Goal: Task Accomplishment & Management: Use online tool/utility

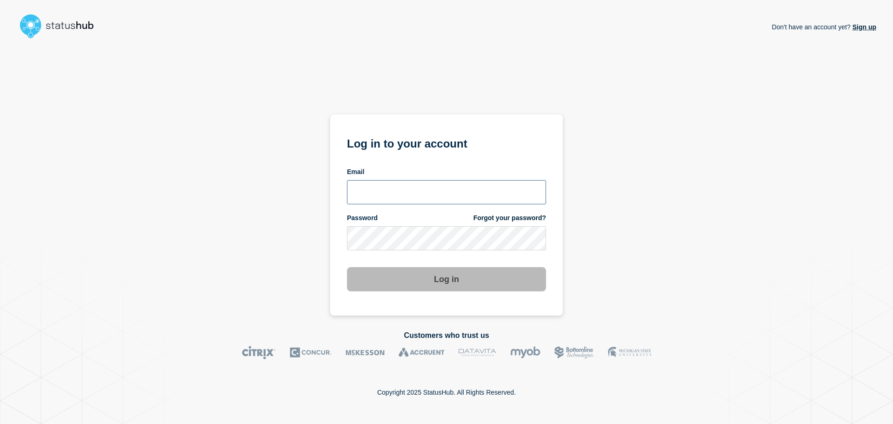
drag, startPoint x: 396, startPoint y: 195, endPoint x: 424, endPoint y: 178, distance: 32.8
click at [396, 195] on input "email input" at bounding box center [446, 192] width 199 height 24
type input "baxdrex@ksu.edu"
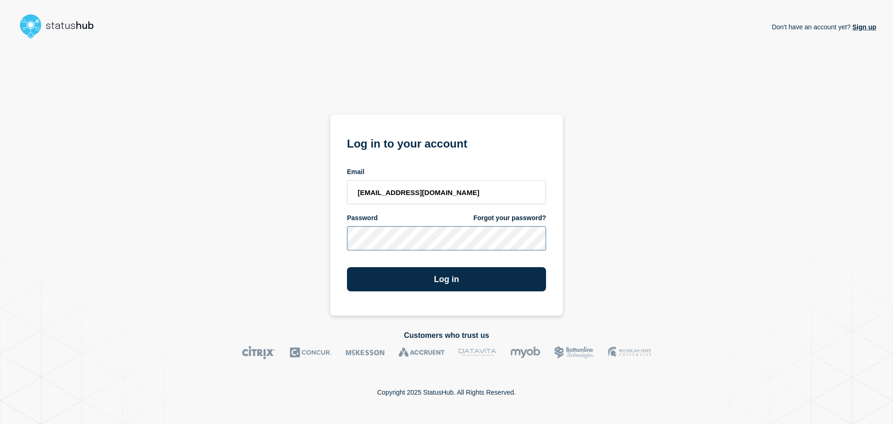
click at [347, 267] on button "Log in" at bounding box center [446, 279] width 199 height 24
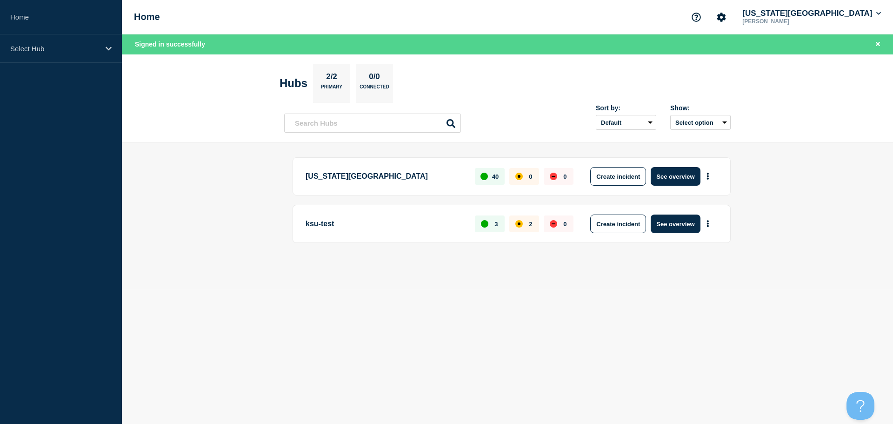
click at [383, 178] on p "[US_STATE][GEOGRAPHIC_DATA]" at bounding box center [384, 176] width 159 height 19
click at [680, 179] on button "See overview" at bounding box center [675, 176] width 49 height 19
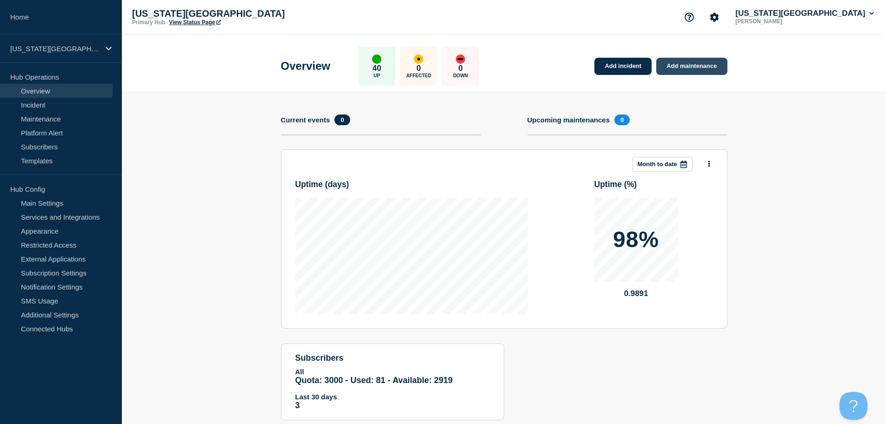
click at [689, 67] on link "Add maintenance" at bounding box center [691, 66] width 71 height 17
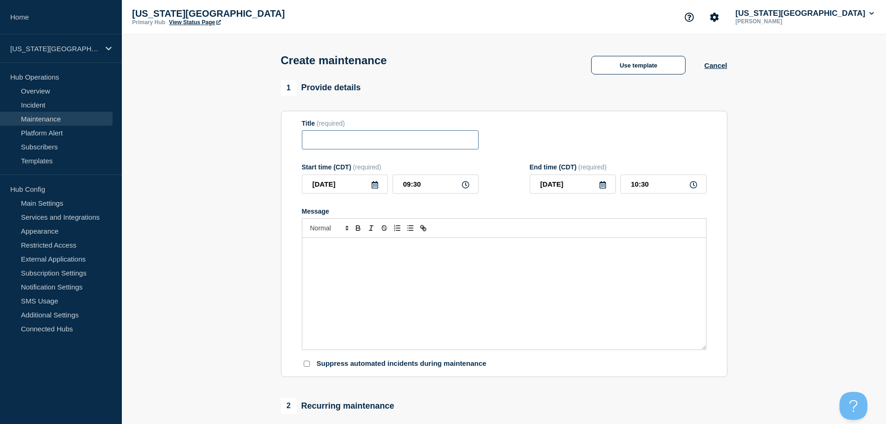
drag, startPoint x: 368, startPoint y: 145, endPoint x: 392, endPoint y: 126, distance: 29.5
click at [368, 144] on input "Title" at bounding box center [390, 139] width 177 height 19
type input "Mediasite Maintenance"
click at [375, 188] on icon at bounding box center [375, 184] width 7 height 7
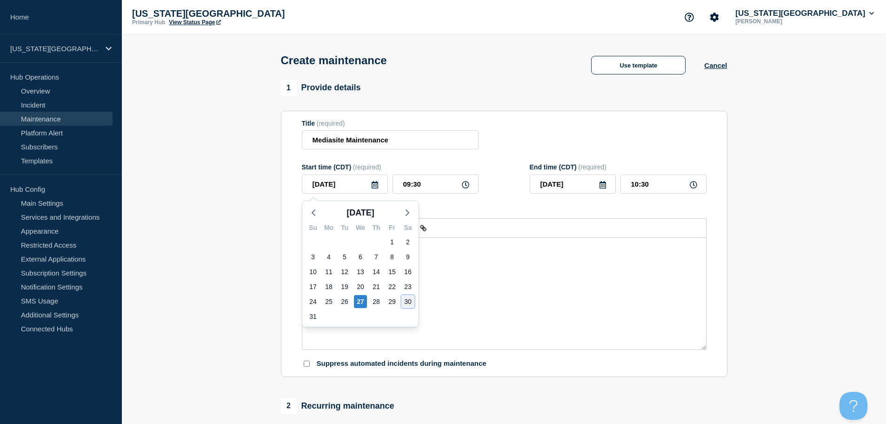
click at [408, 303] on div "30" at bounding box center [407, 301] width 13 height 13
type input "[DATE]"
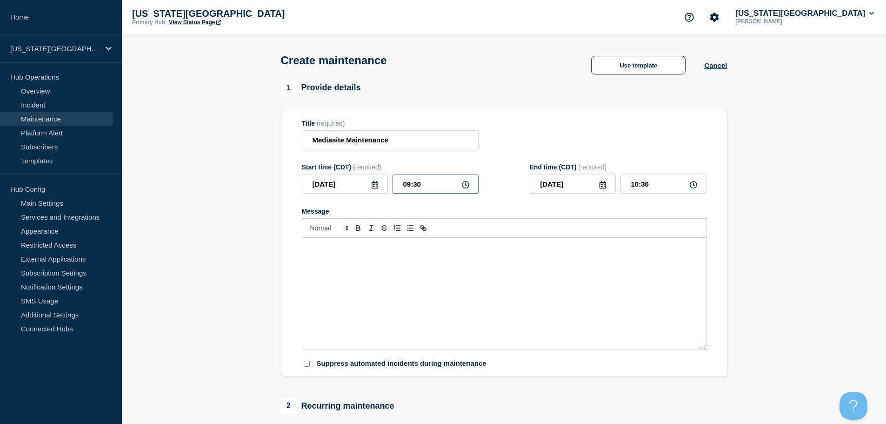
click at [433, 187] on input "09:30" at bounding box center [435, 183] width 86 height 19
drag, startPoint x: 428, startPoint y: 188, endPoint x: 380, endPoint y: 187, distance: 47.9
click at [381, 187] on div "[DATE] 09:30" at bounding box center [390, 183] width 177 height 19
type input "12:01"
type input "13:01"
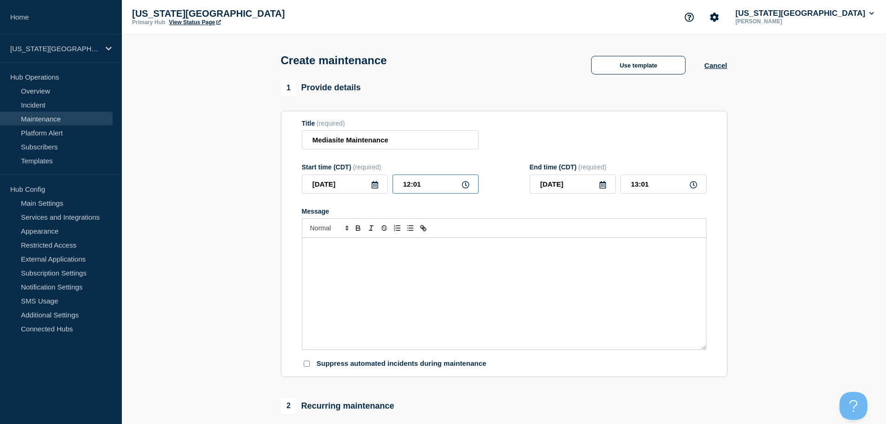
drag, startPoint x: 410, startPoint y: 186, endPoint x: 433, endPoint y: 185, distance: 23.3
click at [411, 186] on input "12:01" at bounding box center [435, 183] width 86 height 19
type input "00:01"
drag, startPoint x: 637, startPoint y: 187, endPoint x: 642, endPoint y: 190, distance: 5.7
click at [637, 187] on input "01:01" at bounding box center [663, 183] width 86 height 19
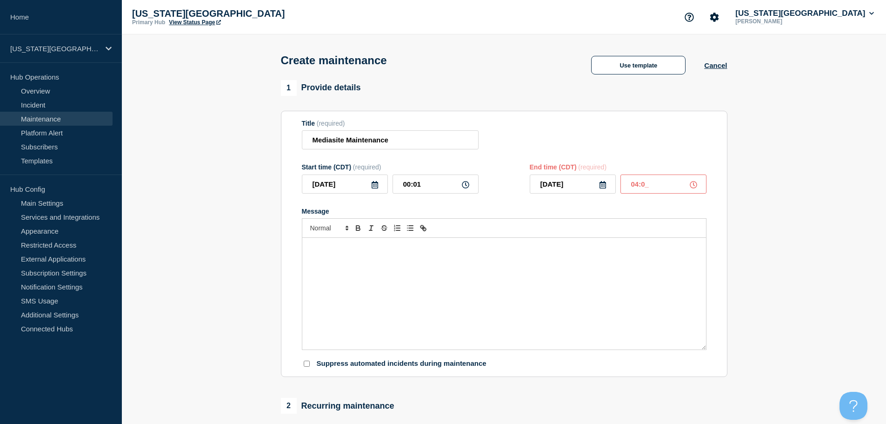
type input "04:00"
click at [486, 262] on div "Message" at bounding box center [504, 294] width 404 height 112
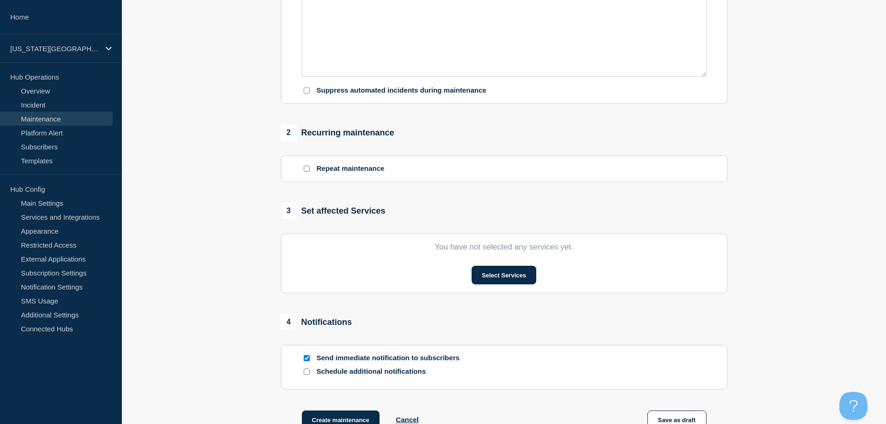
scroll to position [279, 0]
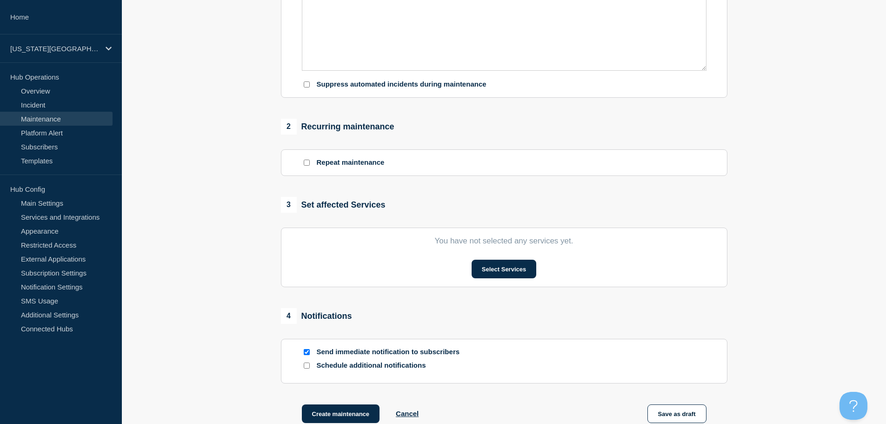
click at [307, 354] on input "Send immediate notification to subscribers" at bounding box center [307, 352] width 6 height 6
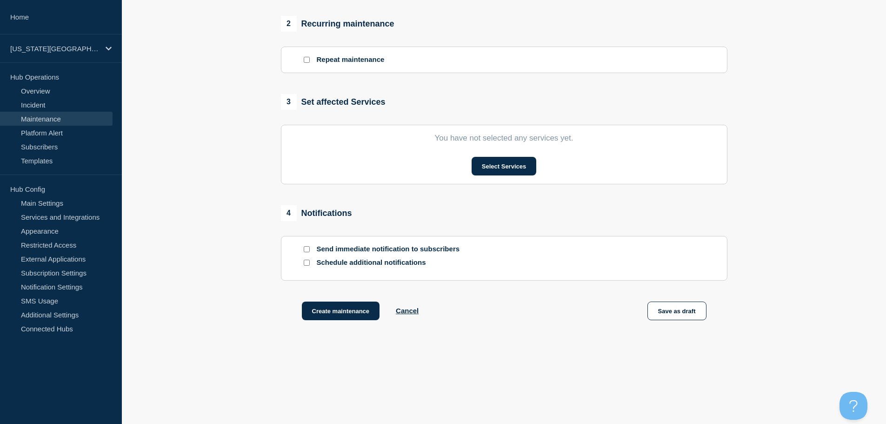
scroll to position [387, 0]
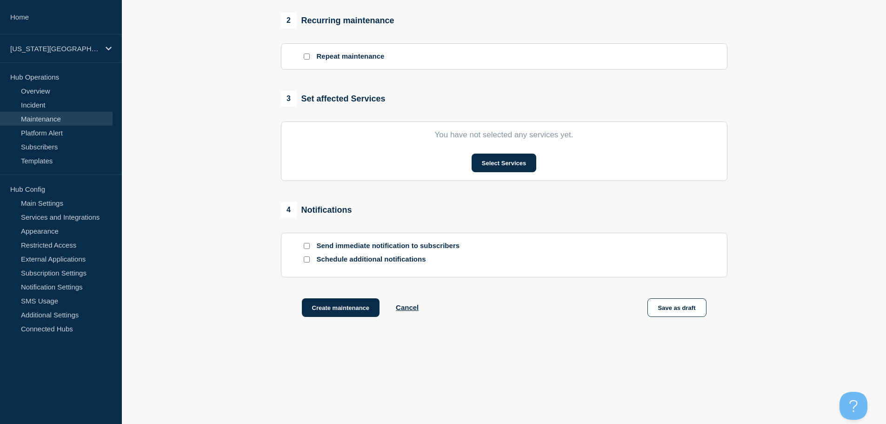
click at [305, 245] on input "Send immediate notification to subscribers" at bounding box center [307, 246] width 6 height 6
checkbox input "true"
click at [518, 160] on button "Select Services" at bounding box center [503, 162] width 65 height 19
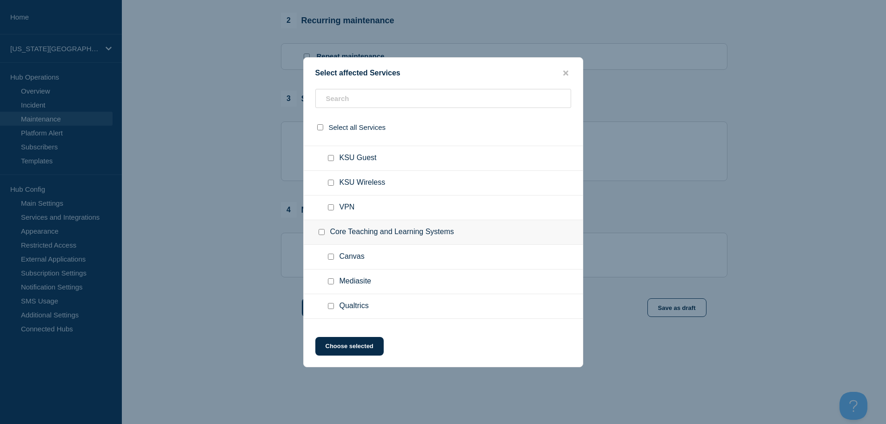
scroll to position [973, 0]
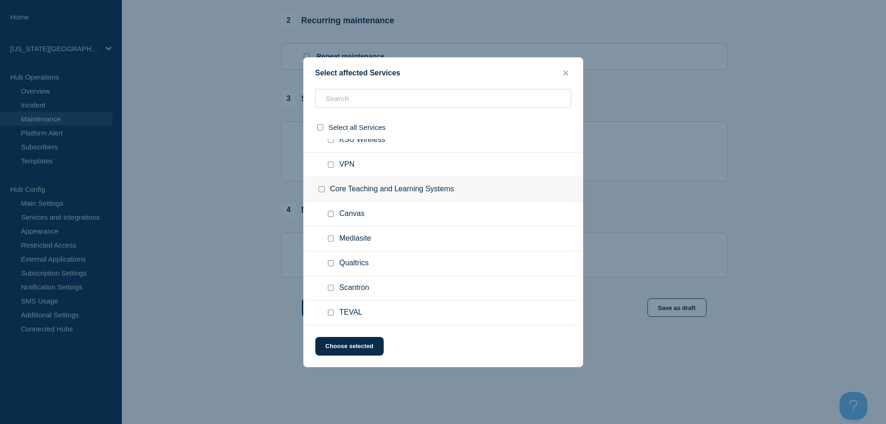
click at [331, 238] on input "Mediasite checkbox" at bounding box center [331, 238] width 6 height 6
checkbox input "true"
click at [366, 346] on button "Choose selected" at bounding box center [349, 346] width 68 height 19
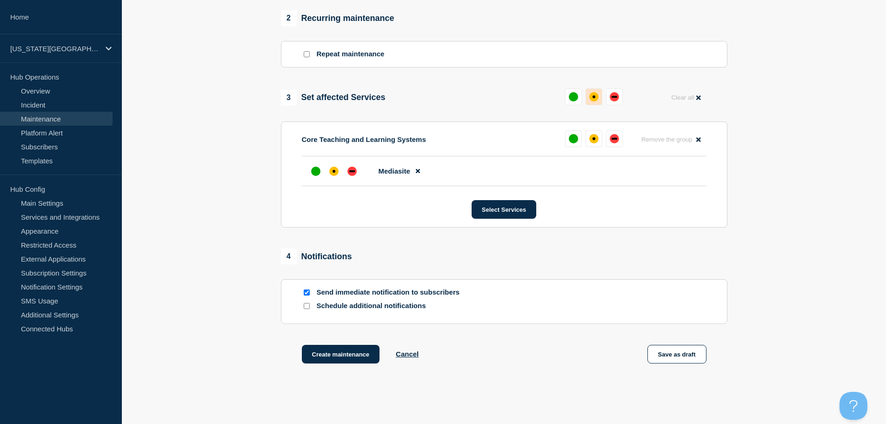
click at [594, 98] on div "affected" at bounding box center [593, 96] width 3 height 3
click at [344, 353] on button "Create maintenance" at bounding box center [341, 354] width 78 height 19
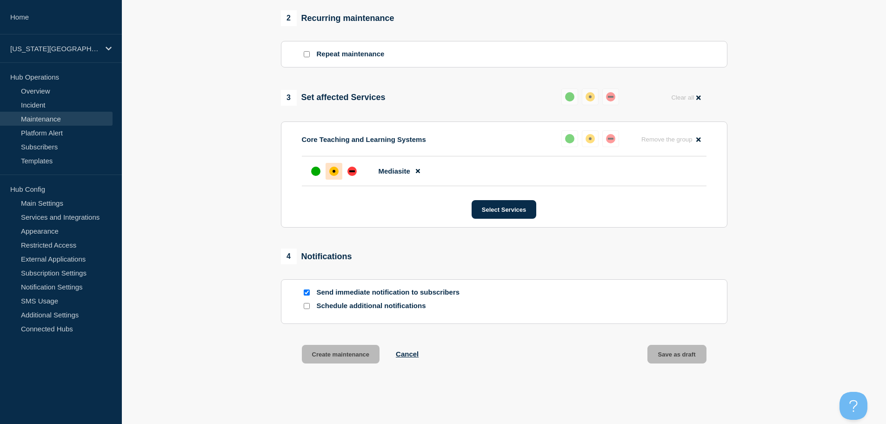
scroll to position [407, 0]
